Goal: Use online tool/utility: Utilize a website feature to perform a specific function

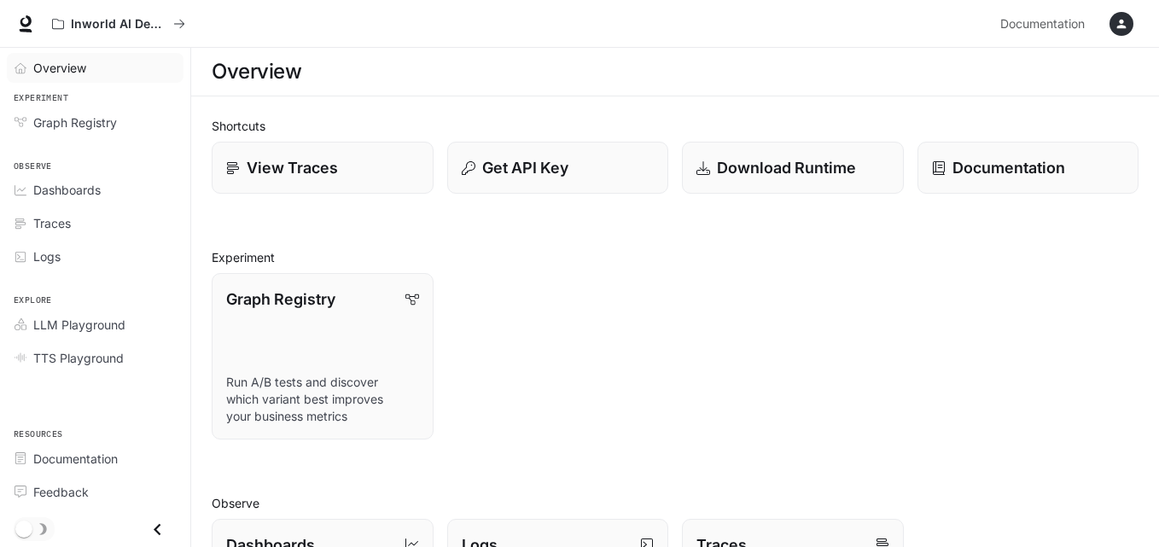
click at [87, 66] on div "Overview" at bounding box center [104, 68] width 143 height 18
click at [380, 183] on link "View Traces" at bounding box center [323, 168] width 224 height 53
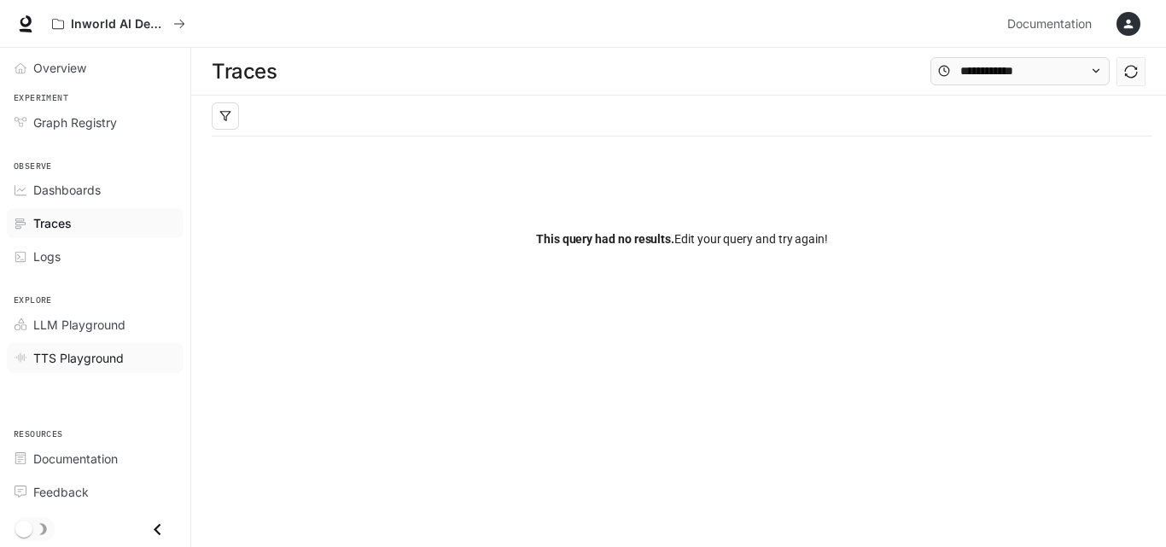
click at [89, 362] on span "TTS Playground" at bounding box center [78, 358] width 91 height 18
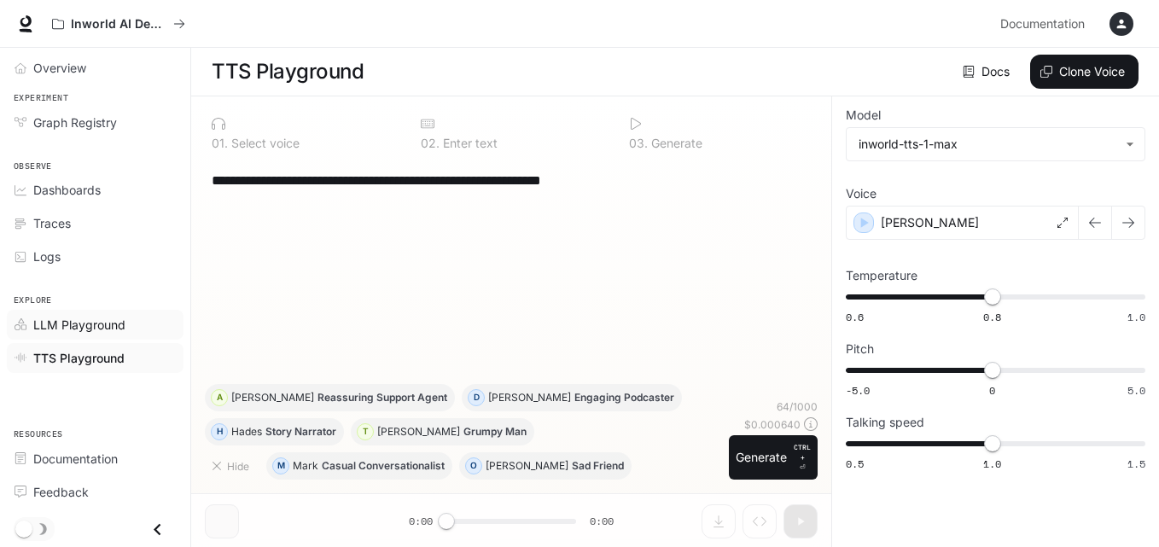
click at [104, 321] on span "LLM Playground" at bounding box center [79, 325] width 92 height 18
